Goal: Navigation & Orientation: Find specific page/section

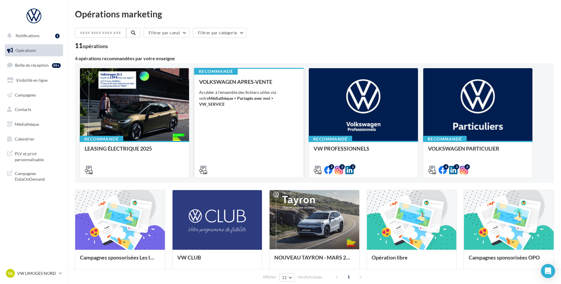
click at [221, 116] on div "VOLKSWAGEN APRES-VENTE Accéder à l'ensemble des fichiers utiles via votre Média…" at bounding box center [249, 125] width 100 height 93
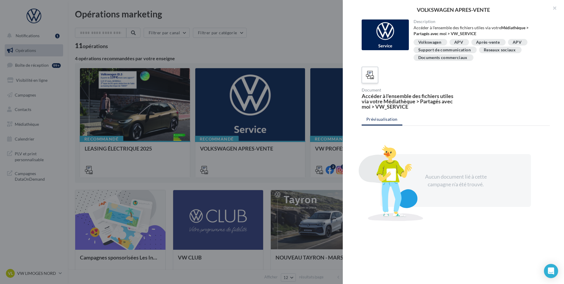
click at [370, 80] on div at bounding box center [369, 75] width 11 height 11
click at [383, 95] on div "Accéder à l'ensemble des fichiers utiles via votre Médiathèque > Partagés avec …" at bounding box center [407, 101] width 92 height 16
click at [318, 95] on div at bounding box center [282, 142] width 564 height 284
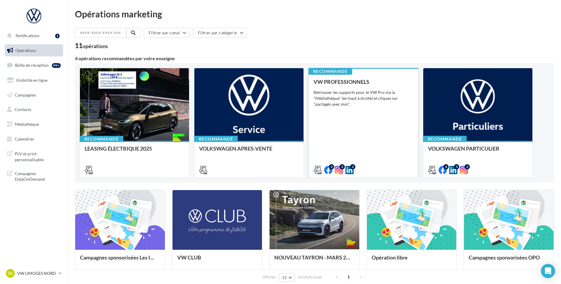
click at [366, 93] on div "Retrouver les supports pour le VW Pro via la "Médiathèque" (en haut à droite) e…" at bounding box center [363, 98] width 100 height 18
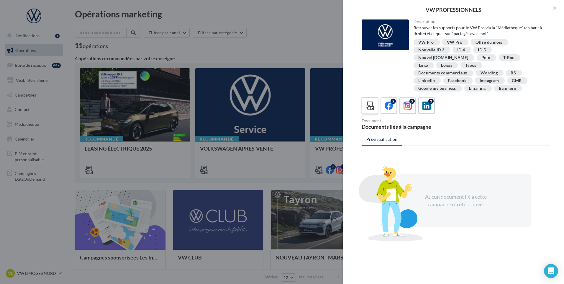
click at [368, 103] on span at bounding box center [370, 105] width 9 height 9
click at [261, 34] on div at bounding box center [282, 142] width 564 height 284
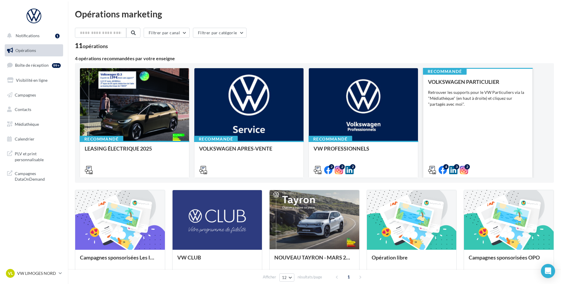
click at [462, 94] on div "Retrouver les supports pour le VW Particuliers via la "Médiathèque" (en haut à …" at bounding box center [478, 98] width 100 height 18
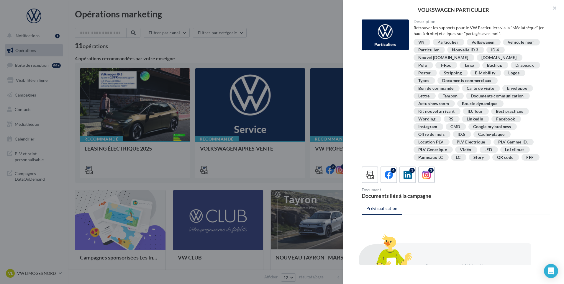
click at [507, 45] on div "Véhicule neuf" at bounding box center [520, 42] width 27 height 4
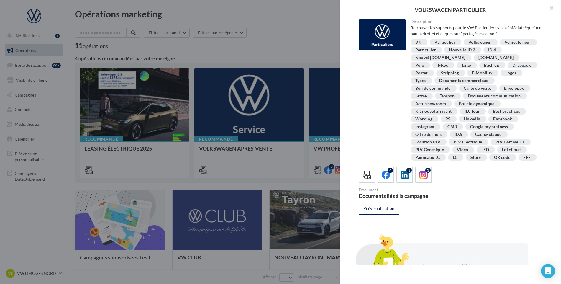
click at [305, 50] on div at bounding box center [280, 142] width 561 height 284
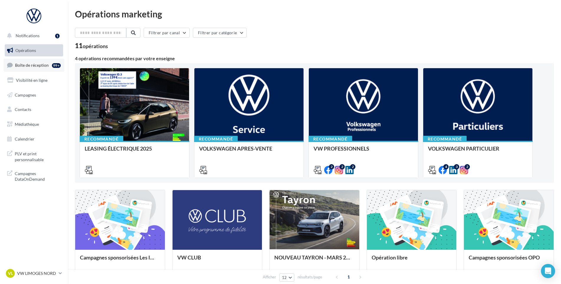
click at [18, 67] on span "Boîte de réception" at bounding box center [32, 64] width 34 height 5
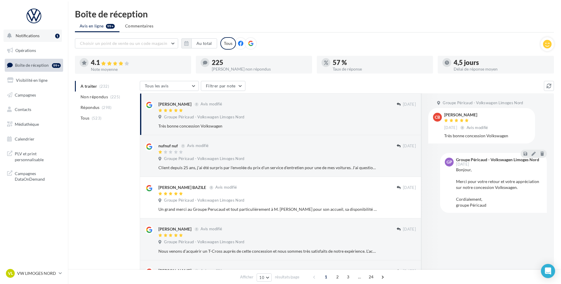
click at [25, 38] on span "Notifications" at bounding box center [28, 35] width 24 height 5
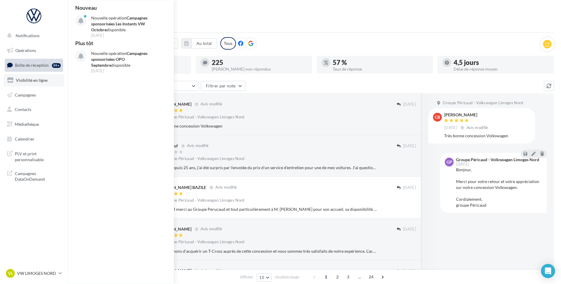
click at [33, 75] on link "Visibilité en ligne" at bounding box center [34, 80] width 61 height 12
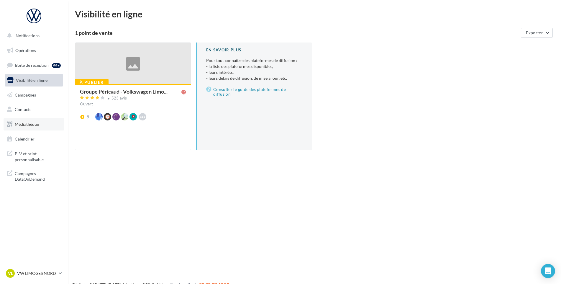
click at [40, 128] on link "Médiathèque" at bounding box center [34, 124] width 61 height 12
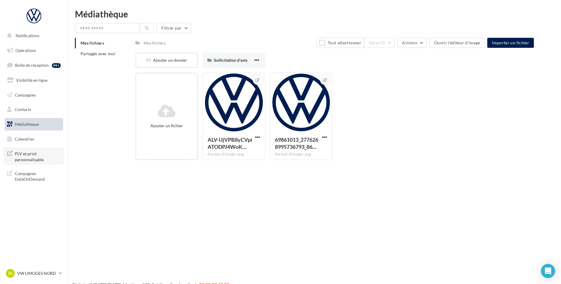
click at [33, 154] on span "PLV et print personnalisable" at bounding box center [38, 155] width 46 height 13
click at [31, 180] on span "Campagnes DataOnDemand" at bounding box center [38, 175] width 46 height 13
